Goal: Information Seeking & Learning: Learn about a topic

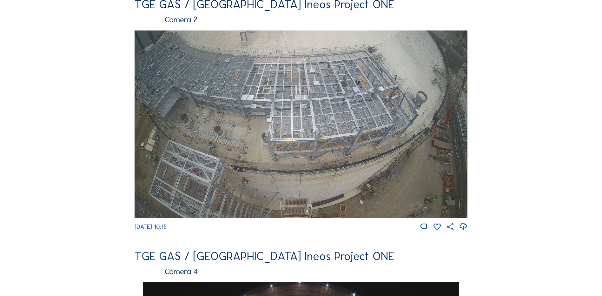
scroll to position [317, 0]
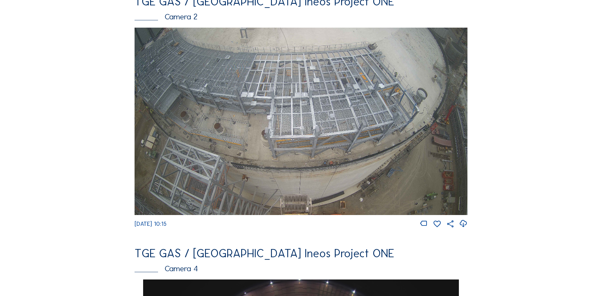
click at [374, 131] on img at bounding box center [300, 121] width 333 height 187
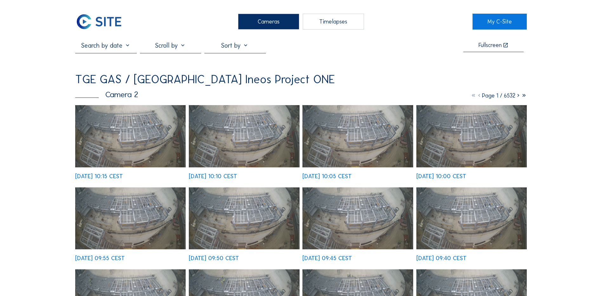
click at [133, 140] on img at bounding box center [130, 136] width 110 height 62
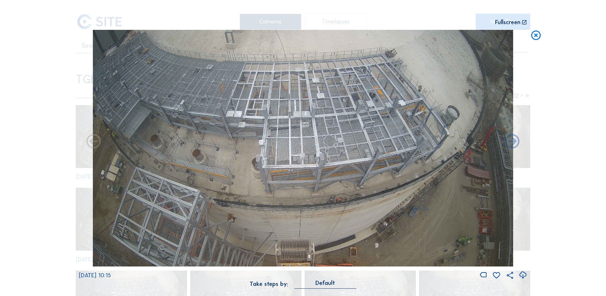
click at [524, 275] on icon at bounding box center [523, 275] width 9 height 10
drag, startPoint x: 28, startPoint y: 111, endPoint x: 163, endPoint y: 84, distance: 138.5
click at [28, 111] on div "Scroll to travel through time | Press 'Alt' Button + Scroll to Zoom | Click and…" at bounding box center [303, 148] width 606 height 296
click at [536, 35] on icon at bounding box center [536, 36] width 11 height 12
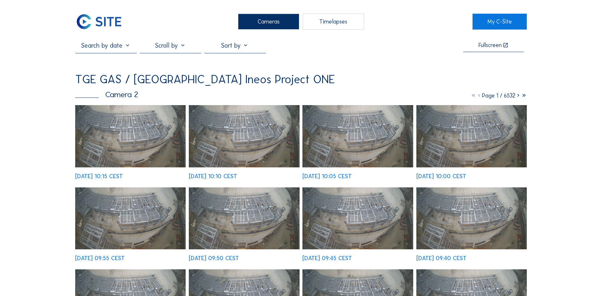
click at [261, 23] on div "Cameras" at bounding box center [268, 22] width 61 height 16
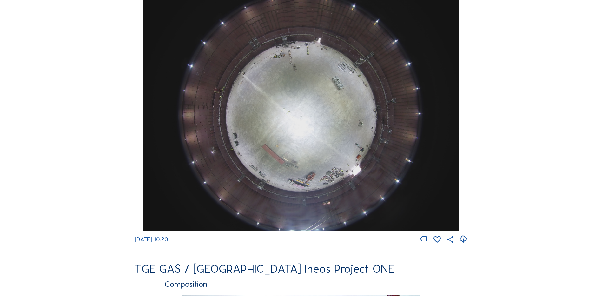
scroll to position [571, 0]
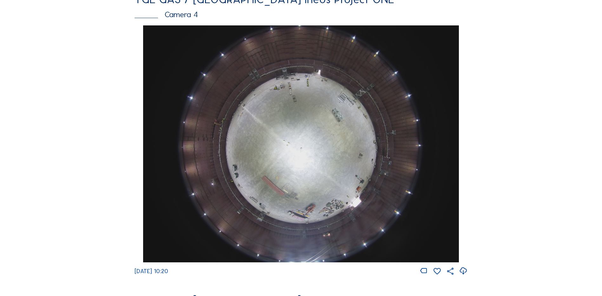
click at [308, 110] on img at bounding box center [300, 143] width 315 height 237
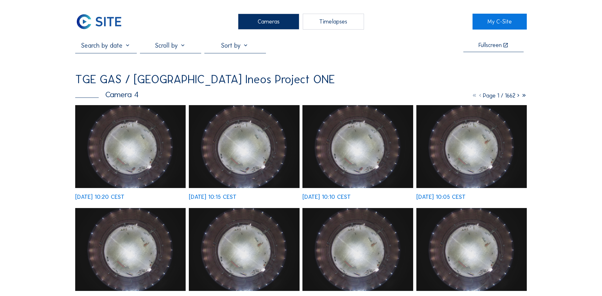
click at [146, 143] on img at bounding box center [130, 146] width 110 height 83
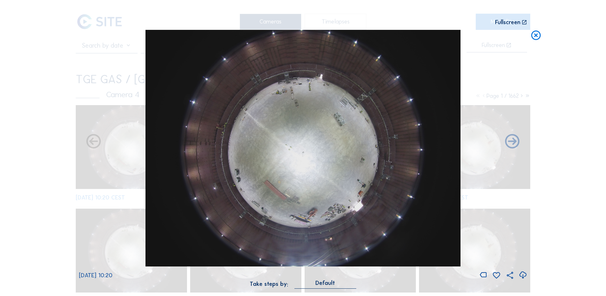
click at [522, 276] on icon at bounding box center [523, 275] width 9 height 10
click at [536, 35] on icon at bounding box center [536, 36] width 11 height 12
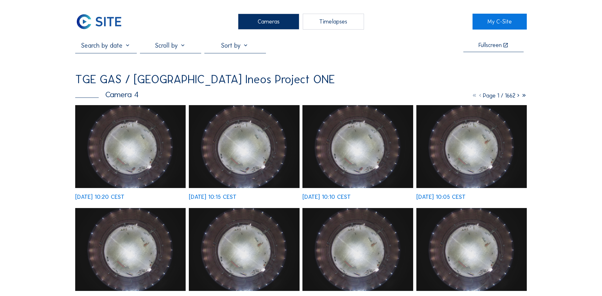
click at [260, 22] on div "Cameras" at bounding box center [268, 22] width 61 height 16
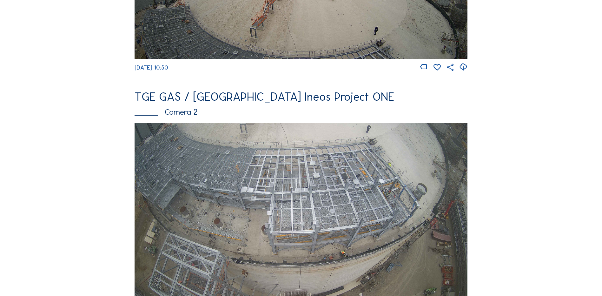
scroll to position [254, 0]
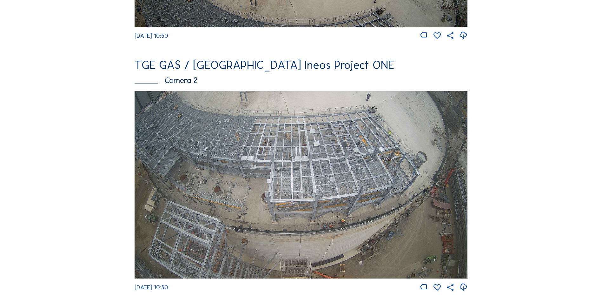
click at [394, 182] on img at bounding box center [300, 184] width 333 height 187
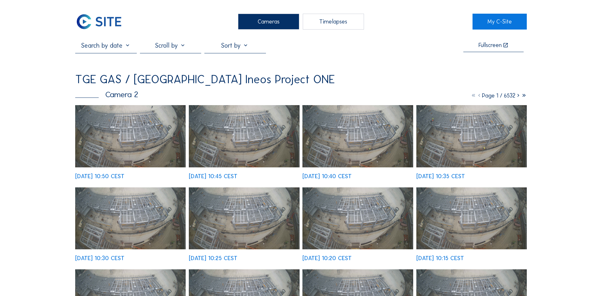
click at [136, 127] on img at bounding box center [130, 136] width 110 height 62
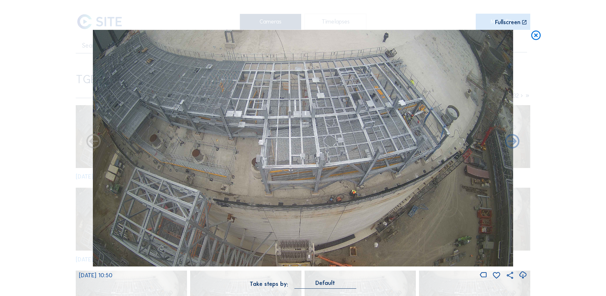
click at [522, 275] on icon at bounding box center [523, 275] width 9 height 10
drag, startPoint x: 46, startPoint y: 107, endPoint x: 372, endPoint y: 87, distance: 326.7
click at [46, 107] on div "Scroll to travel through time | Press 'Alt' Button + Scroll to Zoom | Click and…" at bounding box center [303, 148] width 606 height 296
click at [538, 35] on icon at bounding box center [536, 36] width 11 height 12
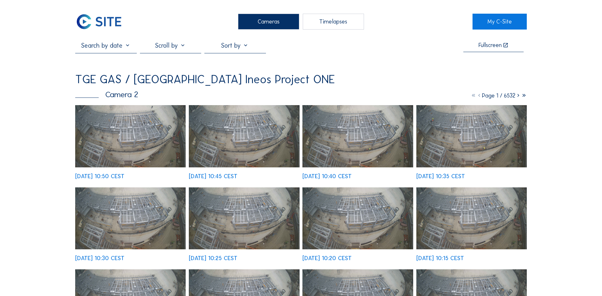
click at [262, 19] on div "Cameras" at bounding box center [268, 22] width 61 height 16
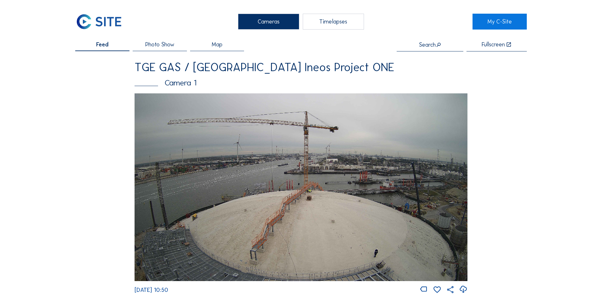
click at [271, 19] on div "Cameras" at bounding box center [268, 22] width 61 height 16
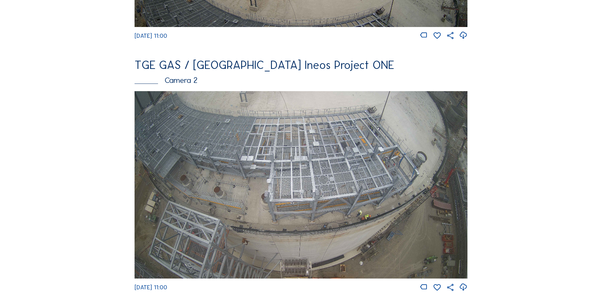
scroll to position [285, 0]
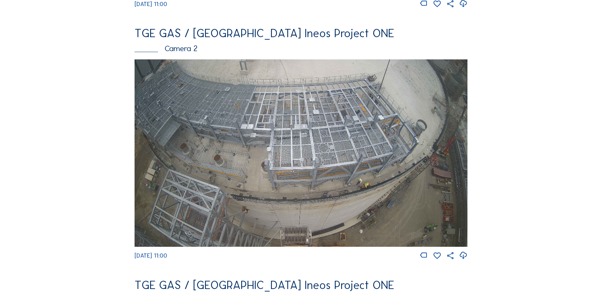
click at [342, 135] on img at bounding box center [300, 152] width 333 height 187
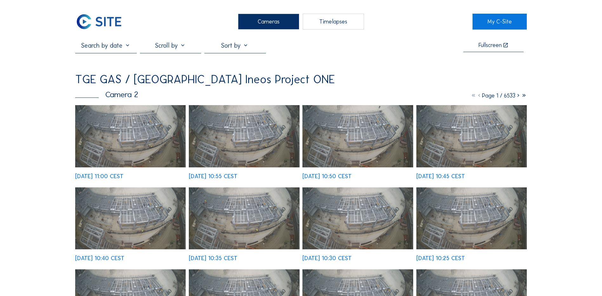
click at [128, 130] on img at bounding box center [130, 136] width 110 height 62
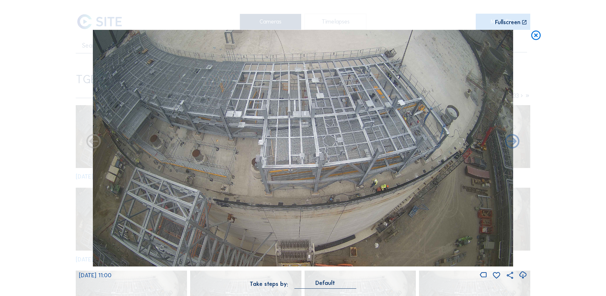
click at [537, 35] on icon at bounding box center [536, 36] width 11 height 12
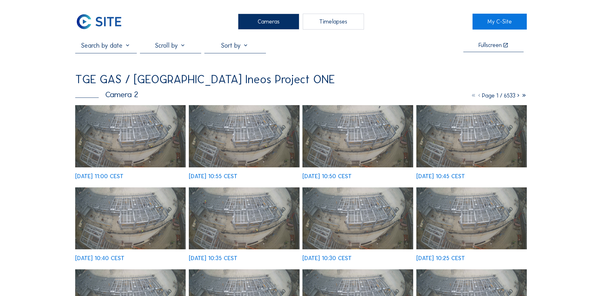
click at [271, 21] on div "Cameras" at bounding box center [268, 22] width 61 height 16
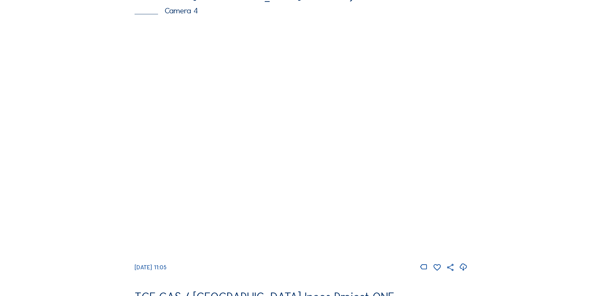
scroll to position [603, 0]
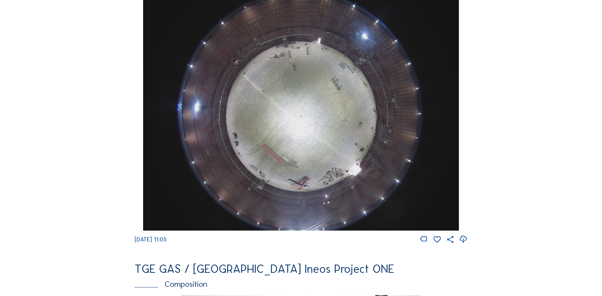
click at [325, 78] on img at bounding box center [300, 112] width 315 height 237
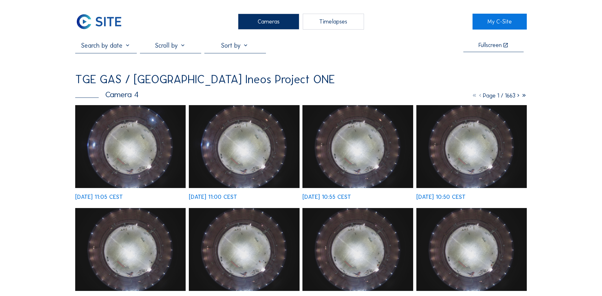
click at [124, 140] on img at bounding box center [130, 146] width 110 height 83
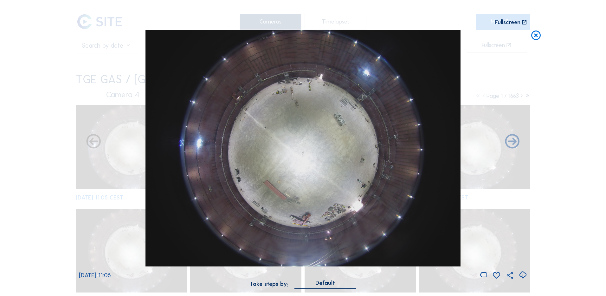
click at [524, 275] on icon at bounding box center [523, 275] width 9 height 10
drag, startPoint x: 61, startPoint y: 119, endPoint x: 134, endPoint y: 105, distance: 74.0
click at [61, 118] on div "Scroll to travel through time | Press 'Alt' Button + Scroll to Zoom | Click and…" at bounding box center [303, 148] width 606 height 296
click at [535, 35] on icon at bounding box center [536, 36] width 11 height 12
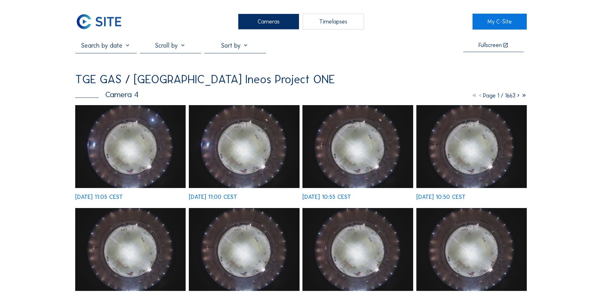
click at [260, 21] on div "Cameras" at bounding box center [268, 22] width 61 height 16
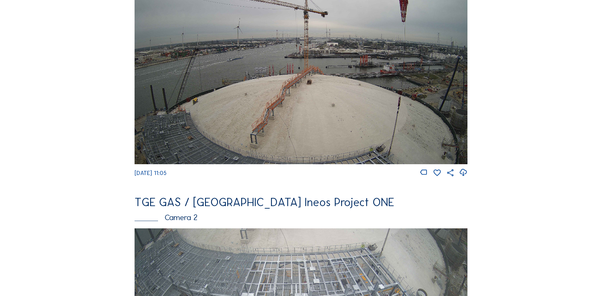
scroll to position [190, 0]
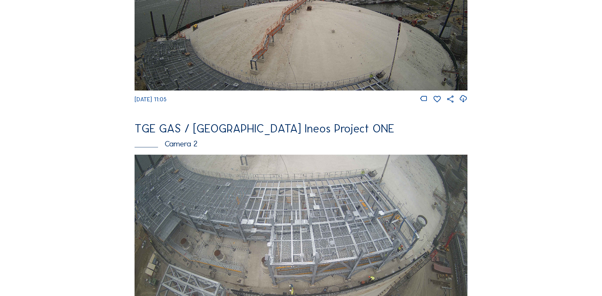
click at [327, 219] on img at bounding box center [300, 247] width 333 height 187
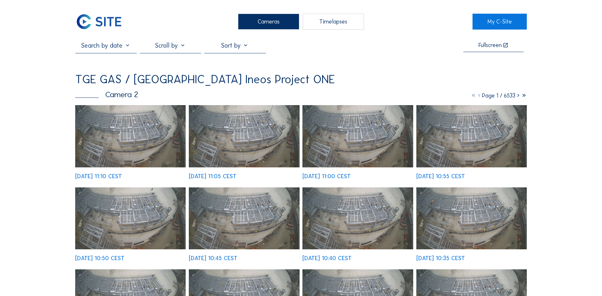
click at [275, 20] on div "Cameras" at bounding box center [268, 22] width 61 height 16
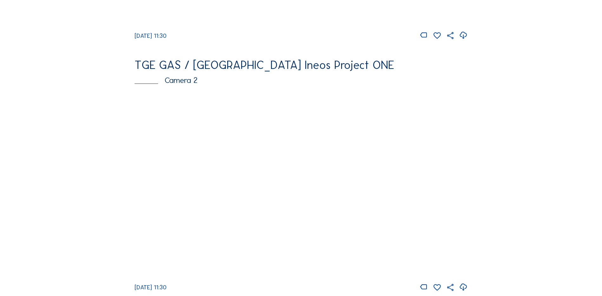
scroll to position [285, 0]
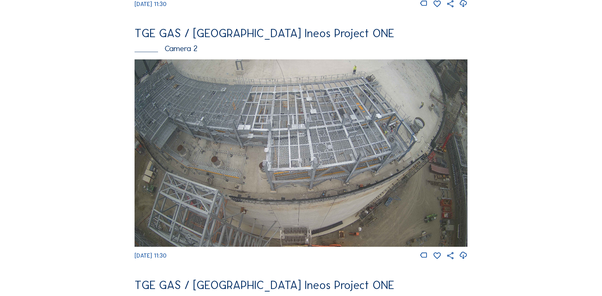
click at [335, 146] on img at bounding box center [300, 152] width 333 height 187
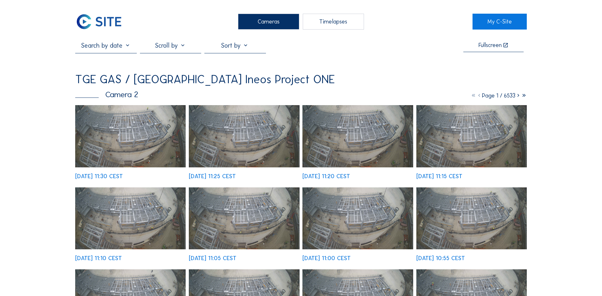
click at [135, 141] on img at bounding box center [130, 136] width 110 height 62
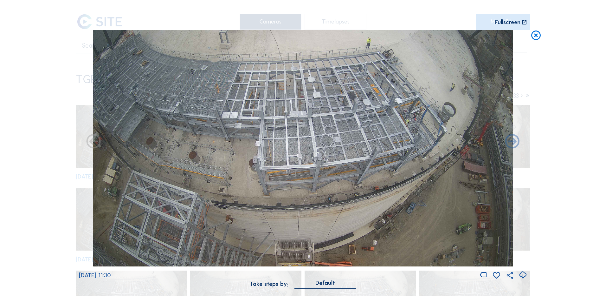
click at [524, 274] on icon at bounding box center [523, 275] width 9 height 10
click at [33, 171] on div "Scroll to travel through time | Press 'Alt' Button + Scroll to Zoom | Click and…" at bounding box center [303, 148] width 606 height 296
click at [539, 36] on icon at bounding box center [536, 36] width 11 height 12
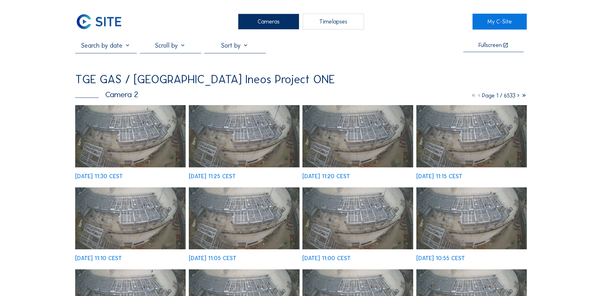
click at [254, 23] on div "Cameras" at bounding box center [268, 22] width 61 height 16
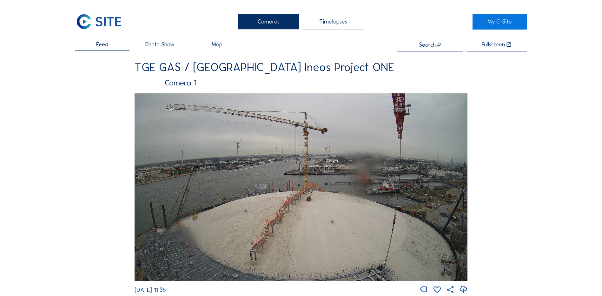
click at [253, 24] on div "Cameras" at bounding box center [268, 22] width 61 height 16
